Goal: Task Accomplishment & Management: Manage account settings

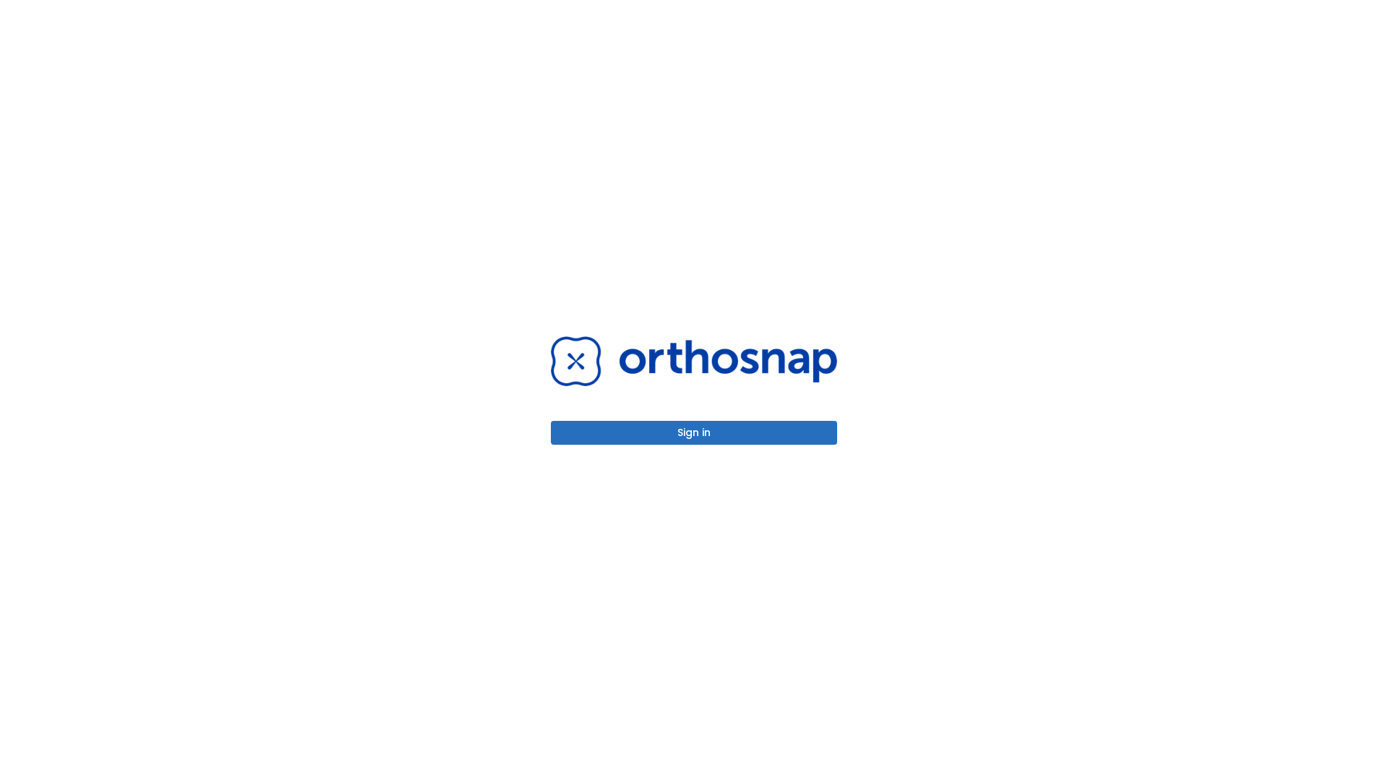
click at [694, 432] on button "Sign in" at bounding box center [694, 433] width 286 height 24
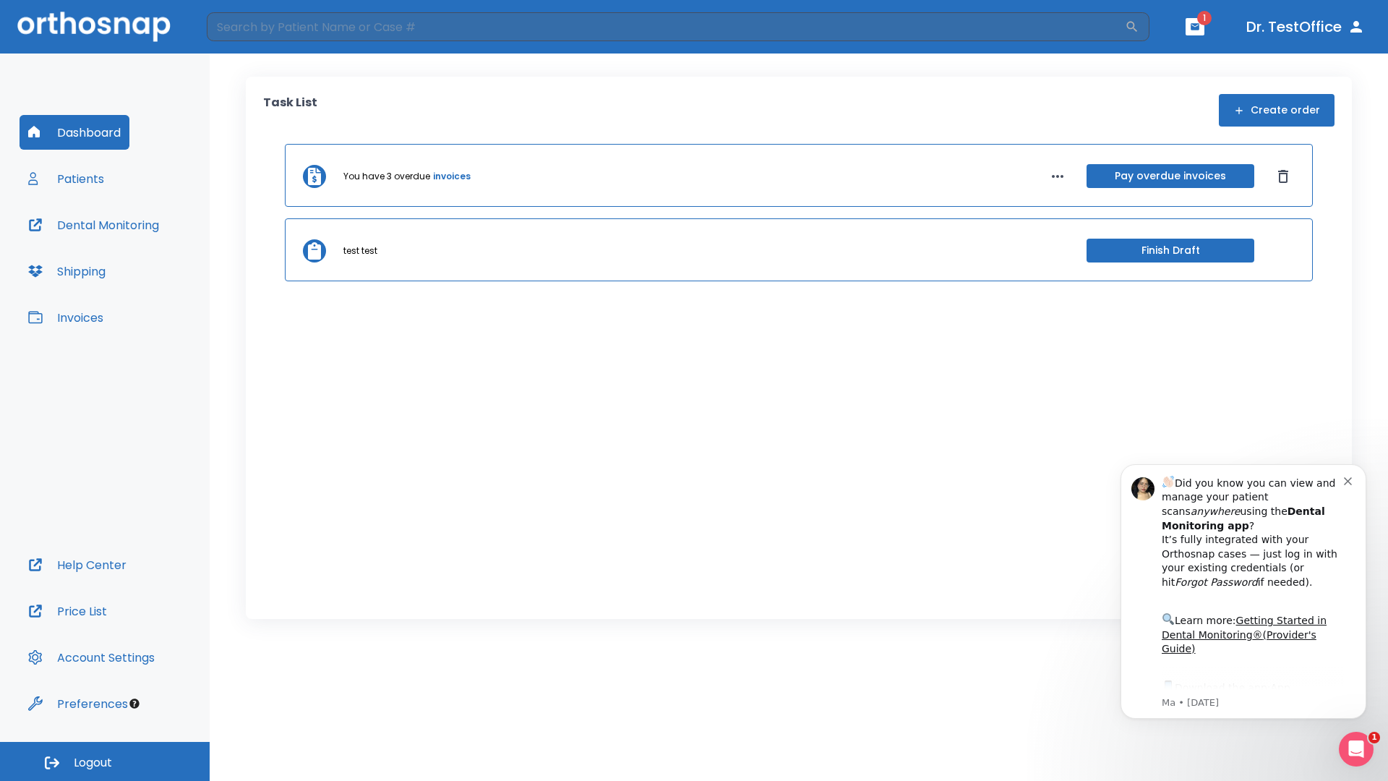
click at [105, 761] on span "Logout" at bounding box center [93, 763] width 38 height 16
